Goal: Communication & Community: Answer question/provide support

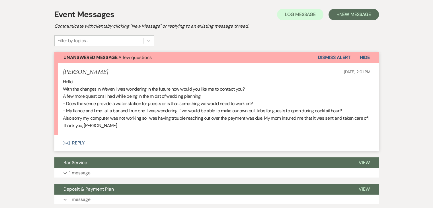
scroll to position [170, 0]
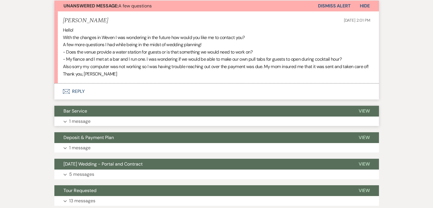
click at [64, 126] on button "Expand 1 message" at bounding box center [216, 121] width 324 height 10
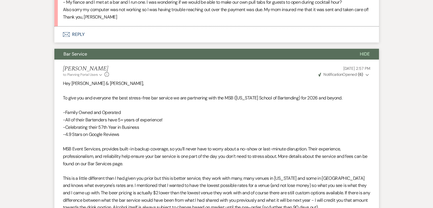
scroll to position [141, 0]
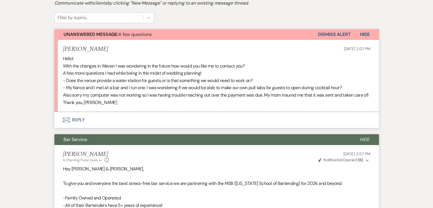
click at [82, 128] on button "Envelope Reply" at bounding box center [216, 120] width 324 height 16
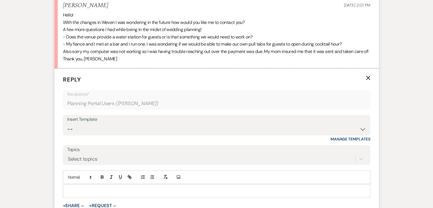
scroll to position [198, 0]
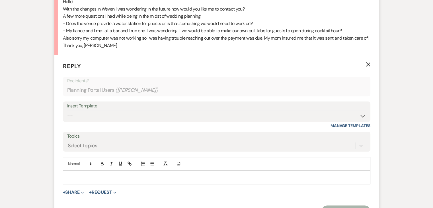
drag, startPoint x: 91, startPoint y: 179, endPoint x: 90, endPoint y: 182, distance: 3.4
click at [89, 180] on p at bounding box center [216, 177] width 298 height 6
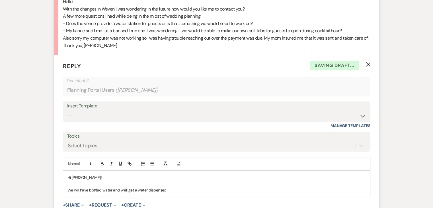
click at [112, 193] on p "We will have bottled water and we'll get a water dispenser." at bounding box center [216, 190] width 298 height 6
click at [168, 193] on p "We will have bottled water as an option and we'll get a water dispenser." at bounding box center [216, 190] width 298 height 6
click at [189, 193] on p "We will have bottled water as an option and we'll get a water dispenser." at bounding box center [216, 190] width 298 height 6
click at [158, 193] on p "We will have bottled water as an option and we'll get a water dispenser. There …" at bounding box center [216, 190] width 298 height 6
click at [274, 193] on p "We will have bottled water as an option and we'll have one water dispenser. The…" at bounding box center [216, 190] width 298 height 6
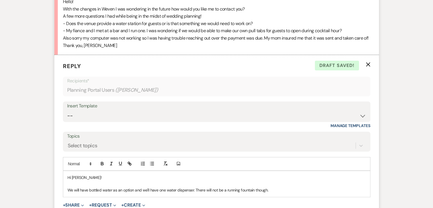
click at [275, 193] on p "We will have bottled water as an option and we'll have one water dispenser. The…" at bounding box center [216, 190] width 298 height 6
click at [68, 193] on p "We will have bottled water as an option and we'll have one water dispenser. The…" at bounding box center [216, 190] width 298 height 6
click at [284, 193] on p "#1 - We will have bottled water as an option and we'll have one water dispenser…" at bounding box center [216, 190] width 298 height 6
click at [229, 199] on p "#2- DIY Pull tabs sound fun, you are more than welcome to do that (Might requir…" at bounding box center [216, 196] width 298 height 6
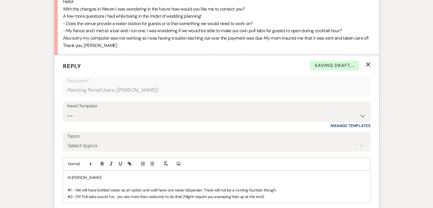
click at [267, 199] on p "#2- DIY Pull tabs sound fun, you are more than welcome to do that (Might requir…" at bounding box center [216, 196] width 298 height 6
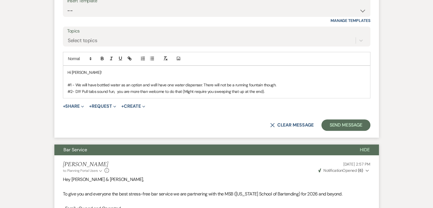
scroll to position [313, 0]
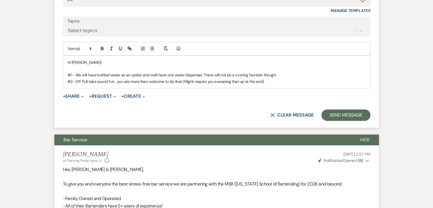
click at [267, 84] on p "#2- DIY Pull tabs sound fun, you are more than welcome to do that (Might requir…" at bounding box center [216, 81] width 298 height 6
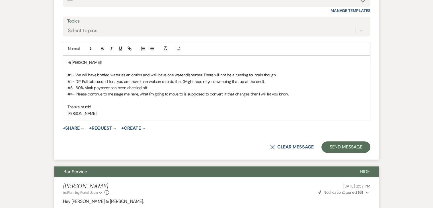
click at [97, 65] on p "Hi [PERSON_NAME]!" at bounding box center [216, 62] width 298 height 6
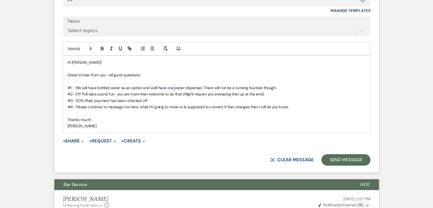
click at [173, 91] on p "#1 - We will have bottled water as an option and we'll have one water dispenser…" at bounding box center [216, 87] width 298 height 6
click at [293, 110] on p "#4- Please continue to message me here, what I'm going to move to is supposed t…" at bounding box center [216, 107] width 298 height 6
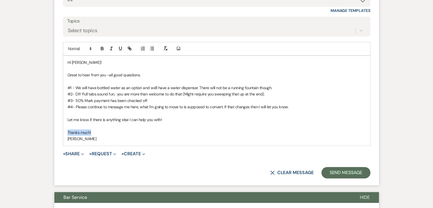
drag, startPoint x: 96, startPoint y: 139, endPoint x: 65, endPoint y: 139, distance: 30.4
click at [65, 139] on div "Hi [PERSON_NAME]! Great to hear from you -all good questions. #1 - We will have…" at bounding box center [216, 101] width 307 height 90
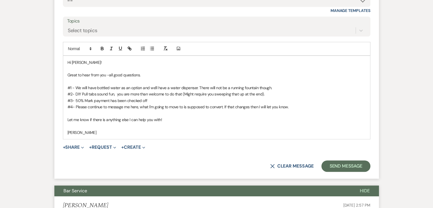
click at [67, 137] on div "Hi [PERSON_NAME]! Great to hear from you -all good questions. #1 - We will have…" at bounding box center [216, 97] width 307 height 83
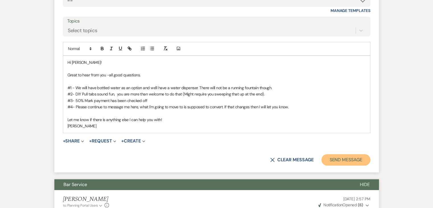
click at [341, 165] on button "Send Message" at bounding box center [345, 159] width 49 height 11
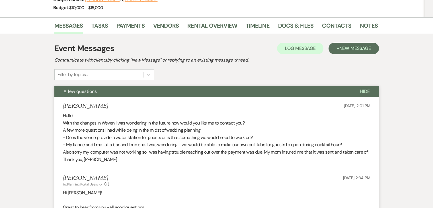
scroll to position [0, 0]
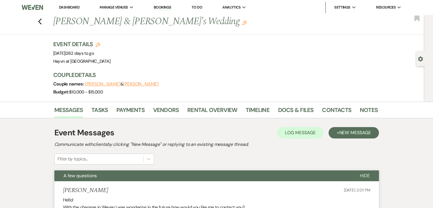
click at [71, 8] on link "Dashboard" at bounding box center [69, 7] width 20 height 5
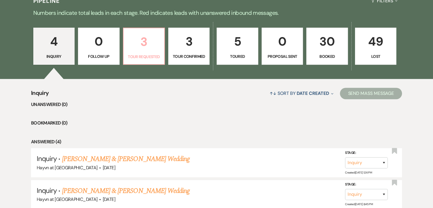
click at [140, 60] on link "3 Tour Requested" at bounding box center [144, 46] width 42 height 37
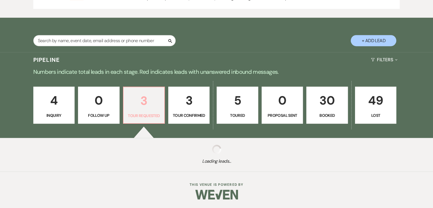
select select "2"
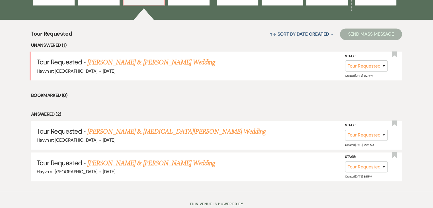
scroll to position [390, 0]
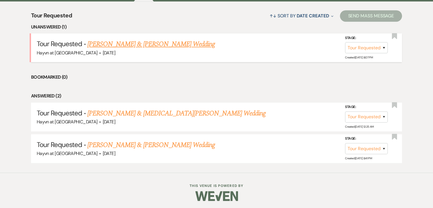
click at [151, 46] on link "[PERSON_NAME] & [PERSON_NAME] Wedding" at bounding box center [150, 44] width 127 height 10
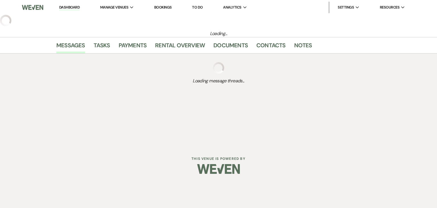
select select "2"
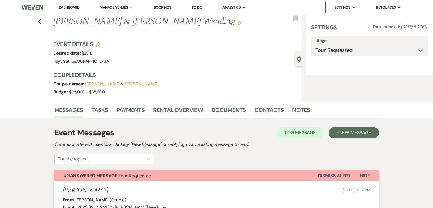
select select "5"
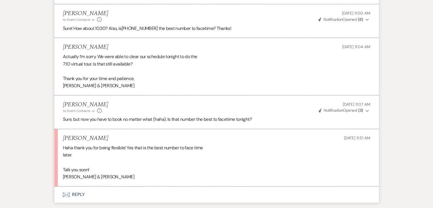
scroll to position [671, 0]
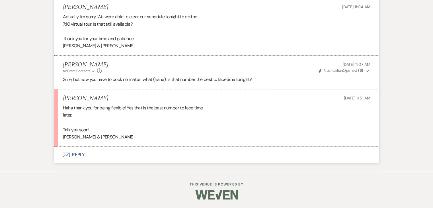
click at [81, 152] on button "Envelope Reply" at bounding box center [216, 155] width 324 height 16
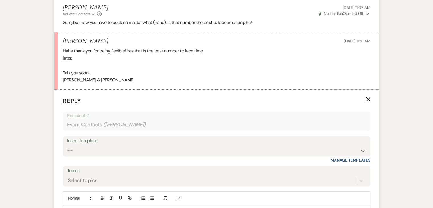
scroll to position [756, 0]
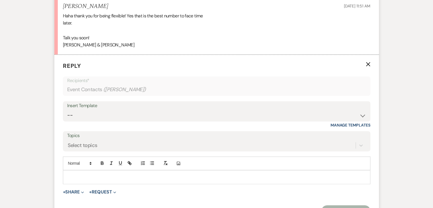
click at [73, 180] on p at bounding box center [216, 177] width 298 height 6
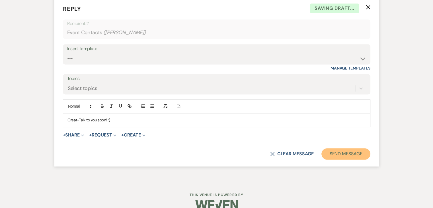
click at [345, 159] on button "Send Message" at bounding box center [345, 153] width 49 height 11
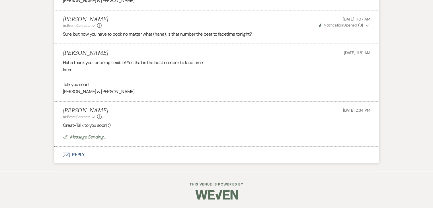
scroll to position [716, 0]
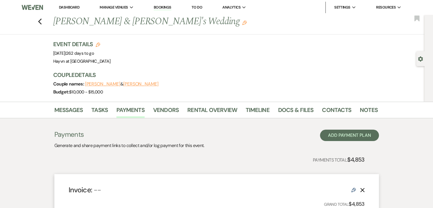
scroll to position [57, 0]
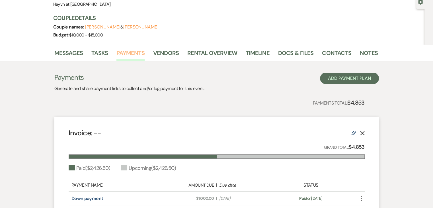
click at [126, 54] on link "Payments" at bounding box center [130, 54] width 28 height 13
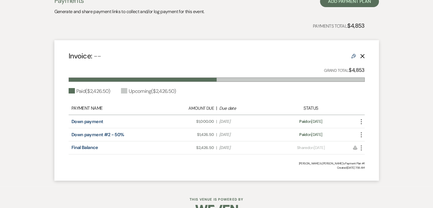
scroll to position [142, 0]
